Goal: Task Accomplishment & Management: Manage account settings

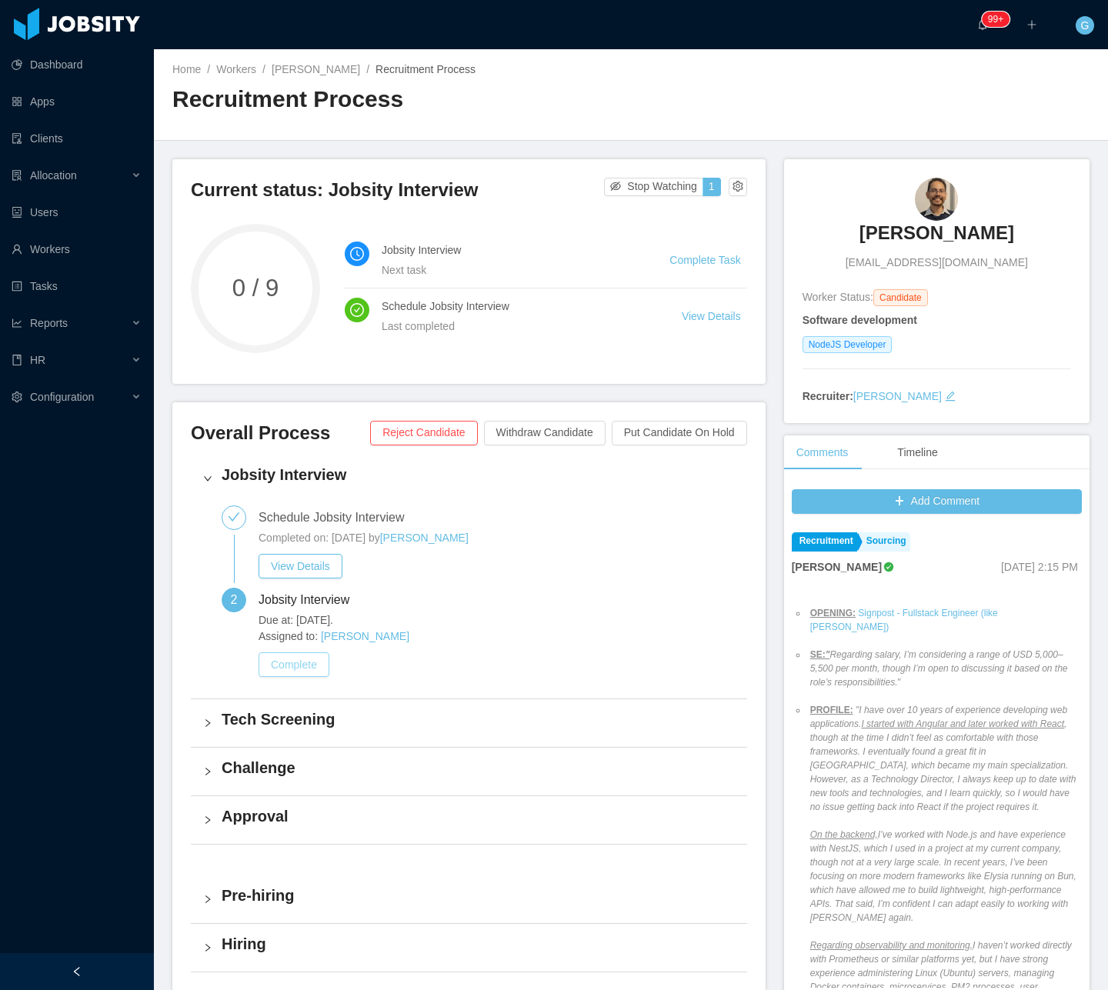
click at [291, 676] on button "Complete" at bounding box center [293, 664] width 71 height 25
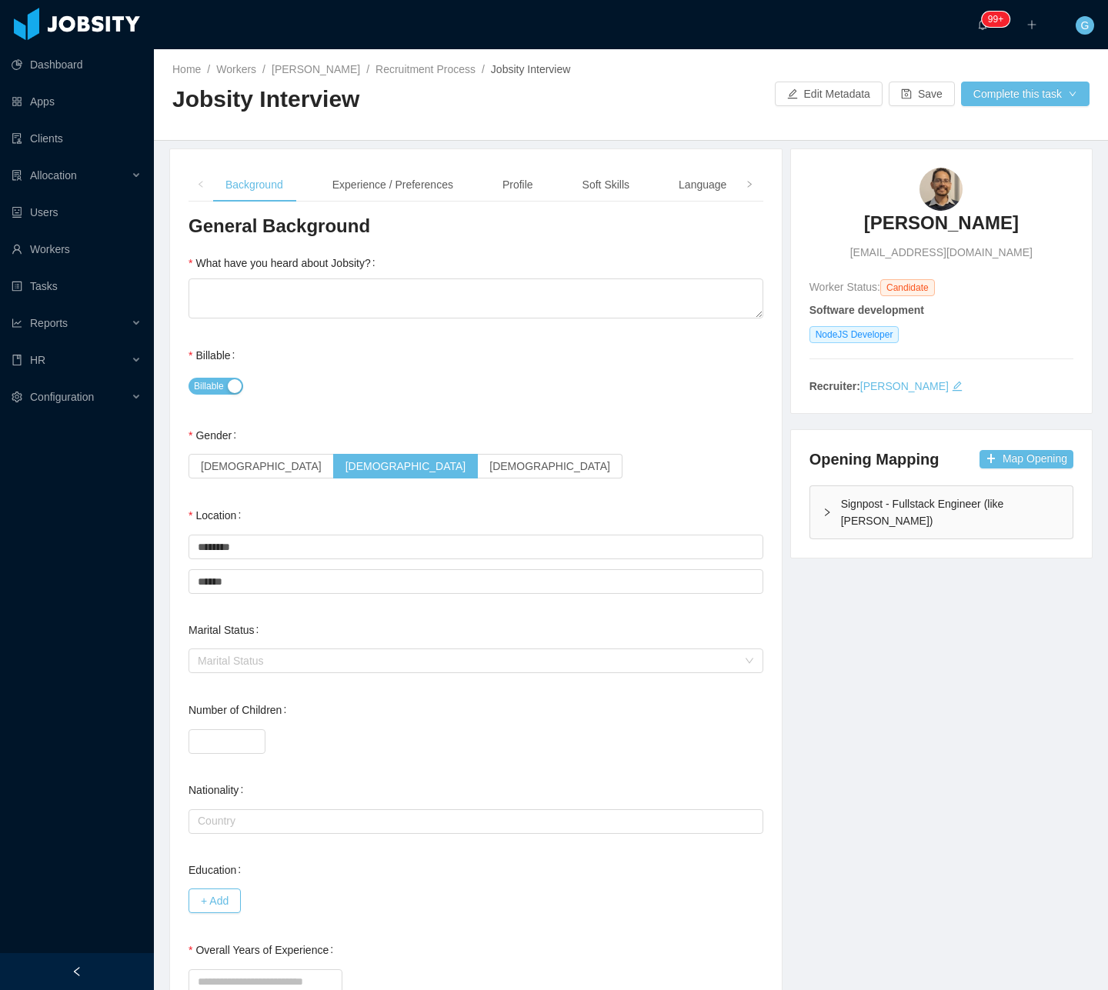
click at [912, 529] on div "Signpost - Fullstack Engineer (like Renan Zelaya)" at bounding box center [941, 512] width 262 height 52
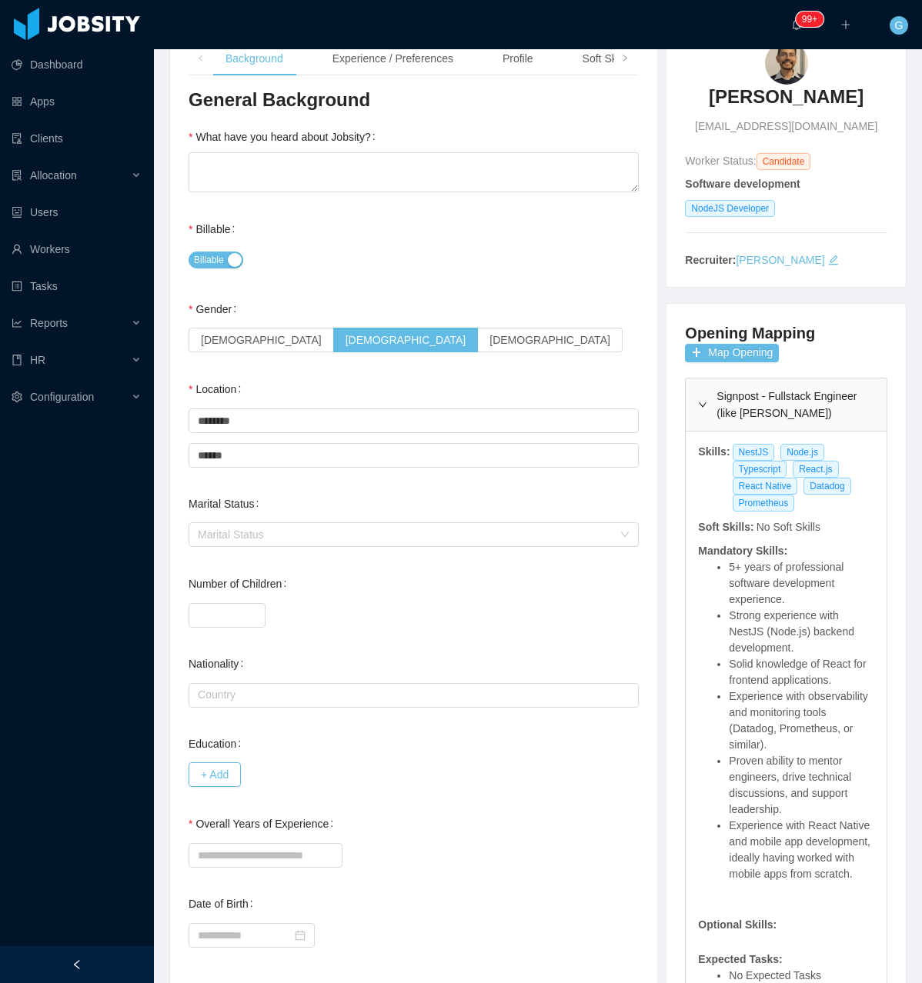
scroll to position [154, 0]
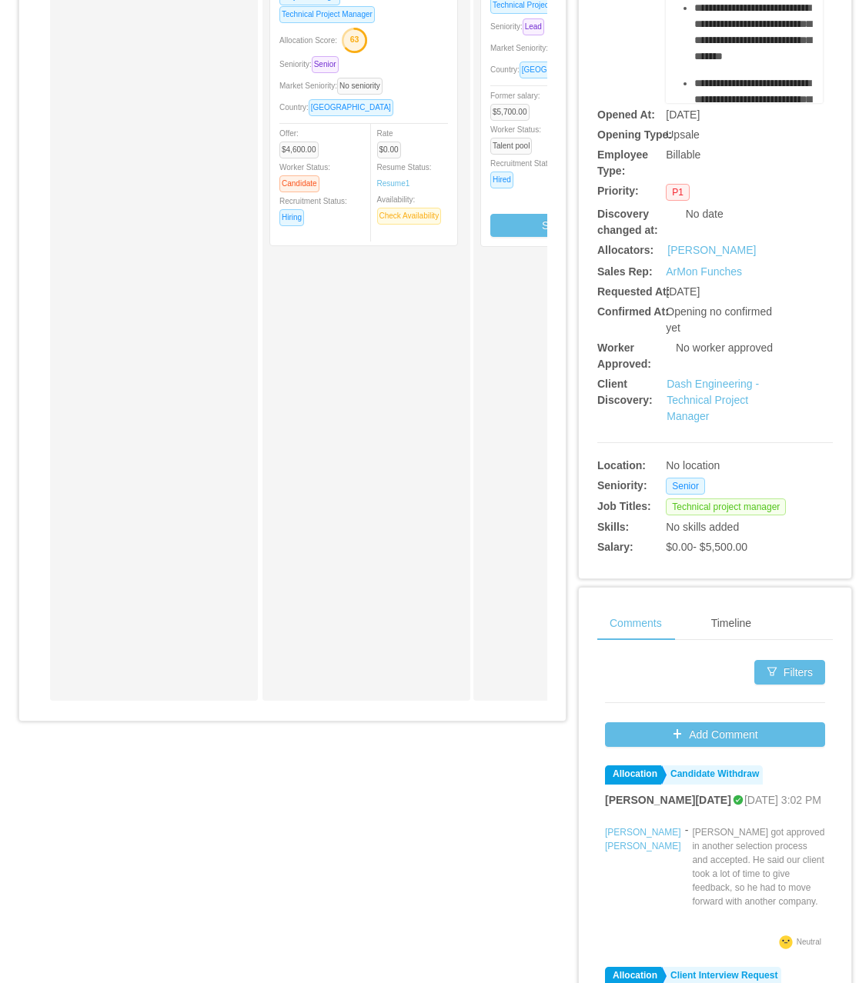
scroll to position [313, 0]
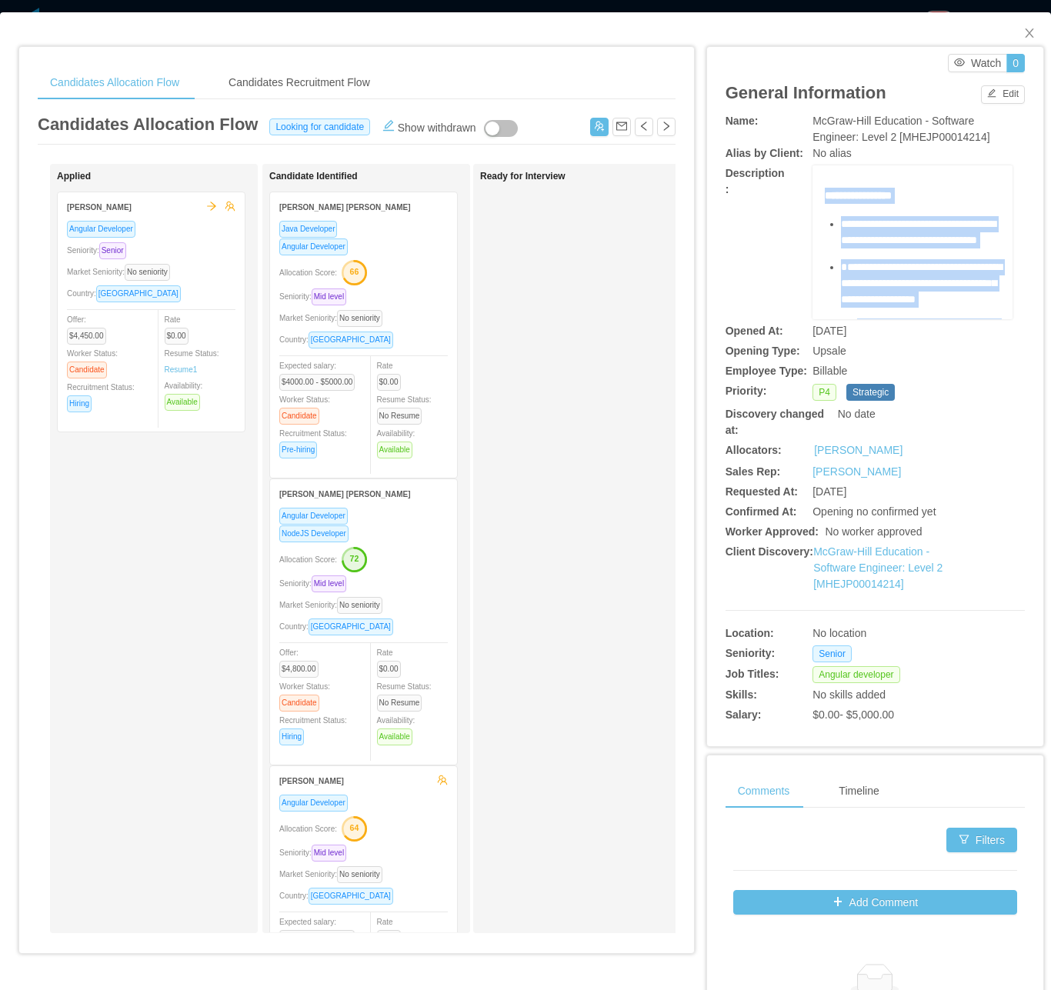
scroll to position [576, 0]
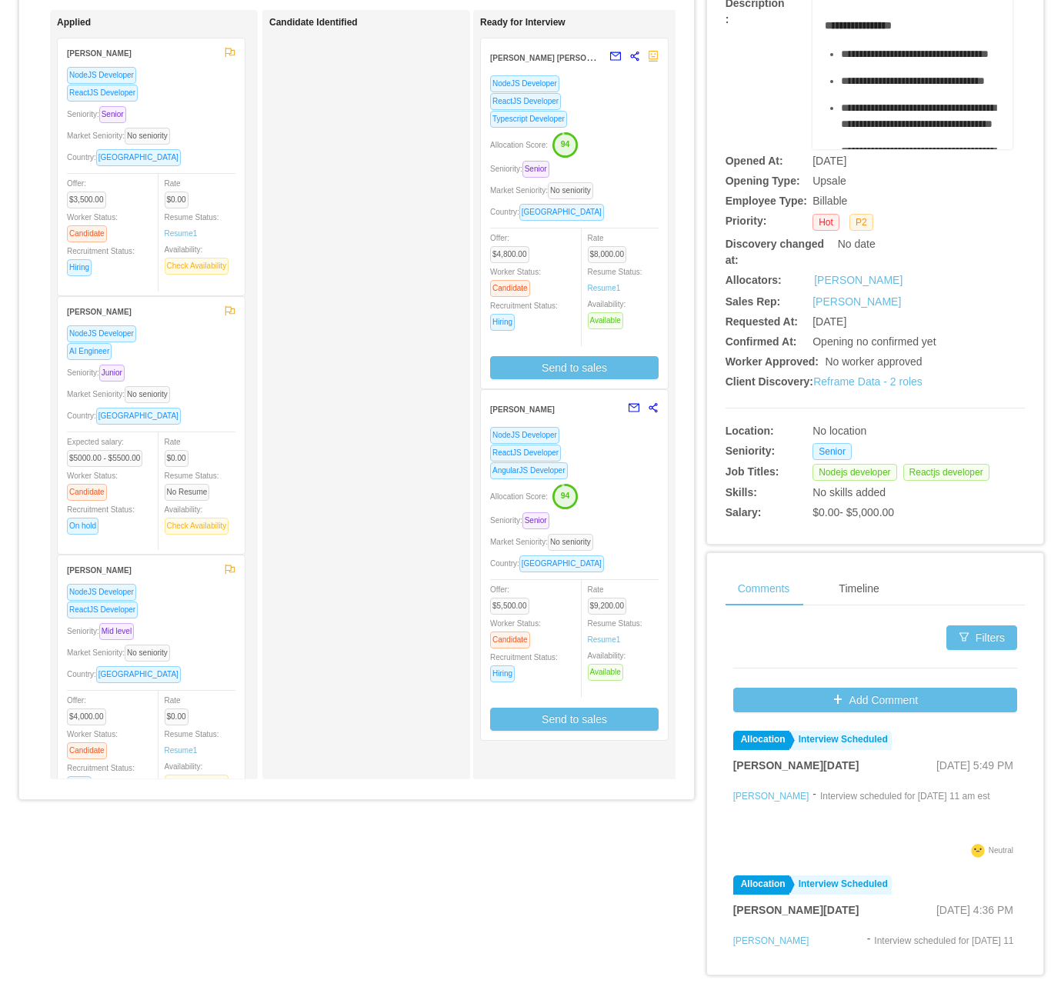
scroll to position [0, 186]
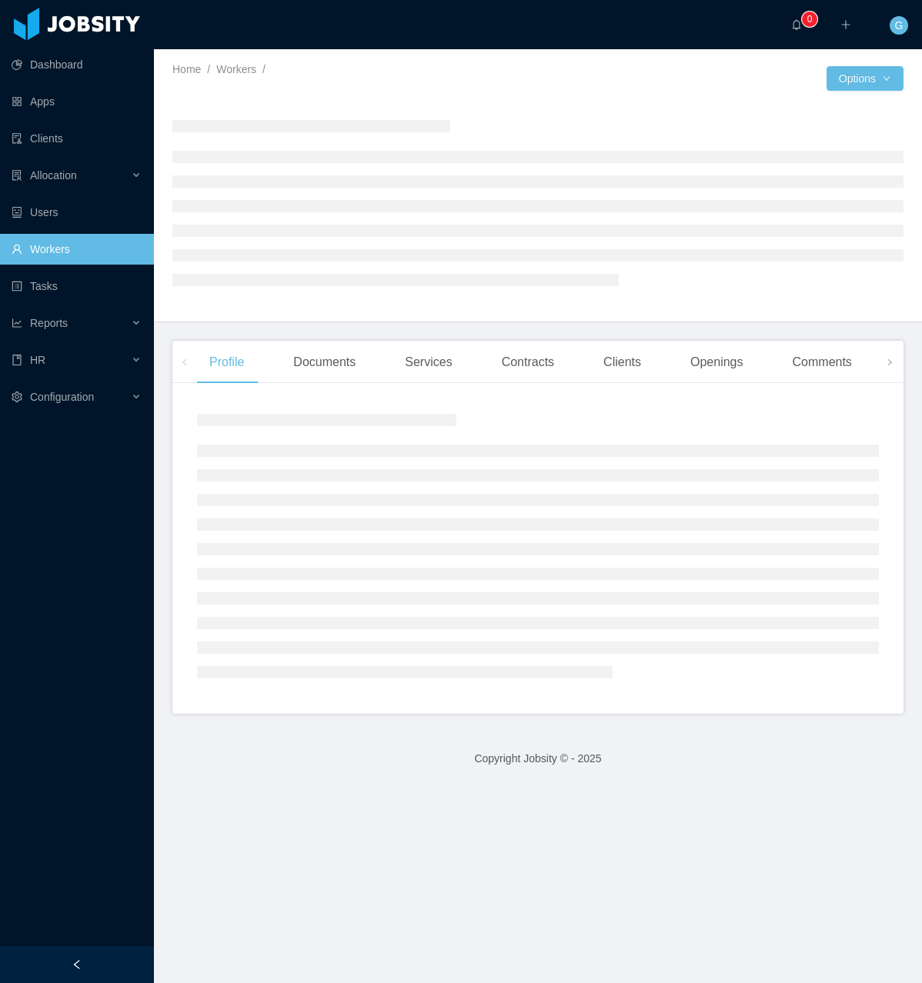
click at [423, 115] on div at bounding box center [537, 202] width 731 height 189
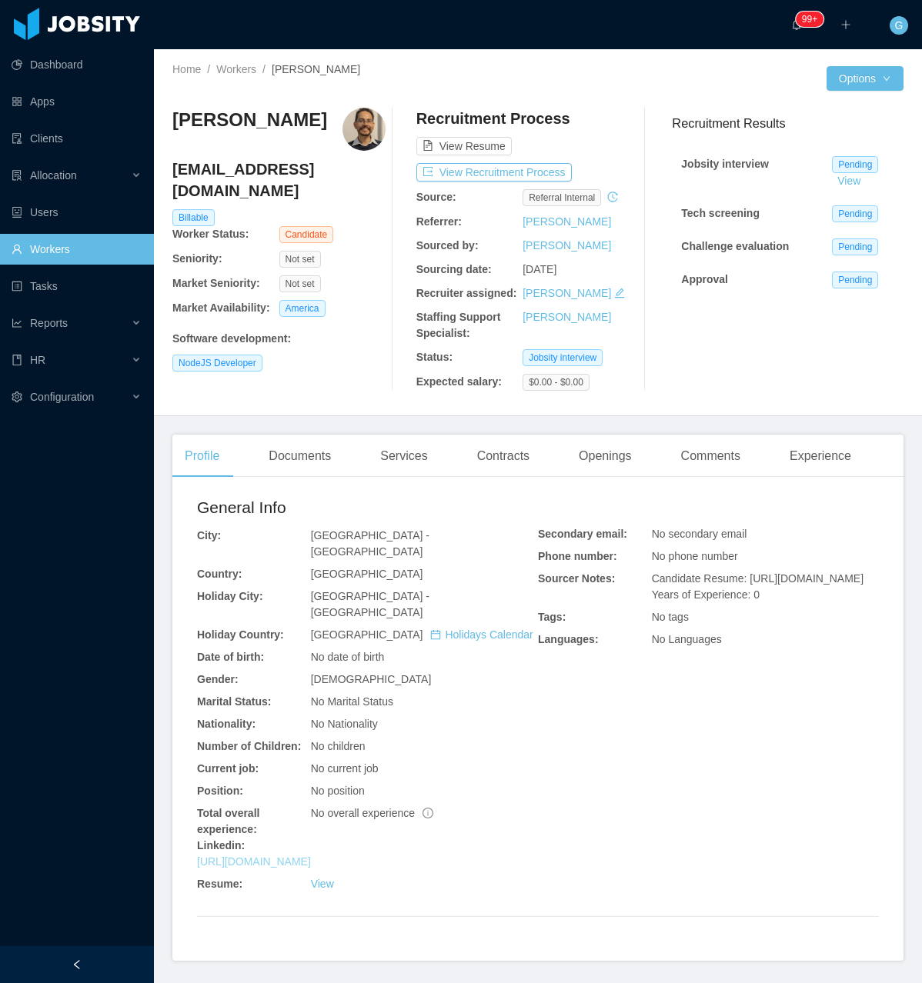
click at [311, 855] on link "[URL][DOMAIN_NAME]" at bounding box center [254, 861] width 114 height 12
